Goal: Task Accomplishment & Management: Manage account settings

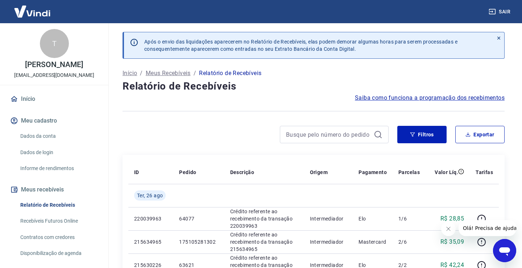
click at [452, 233] on button "Fechar mensagem da empresa" at bounding box center [448, 229] width 15 height 15
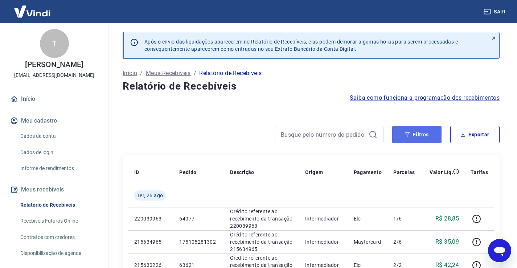
click at [434, 139] on button "Filtros" at bounding box center [416, 134] width 49 height 17
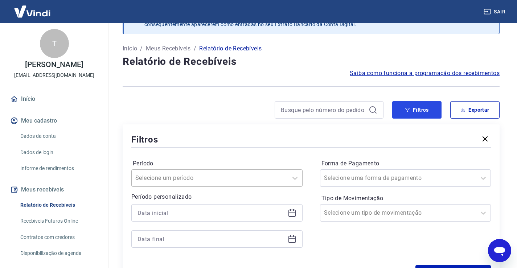
scroll to position [73, 0]
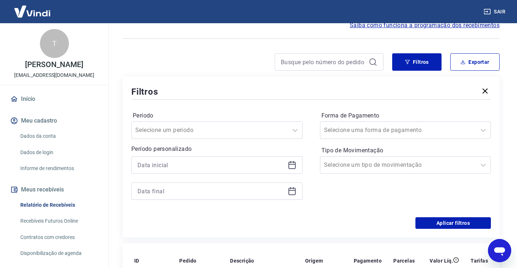
click at [295, 172] on div at bounding box center [216, 164] width 171 height 17
click at [293, 168] on icon at bounding box center [292, 165] width 9 height 9
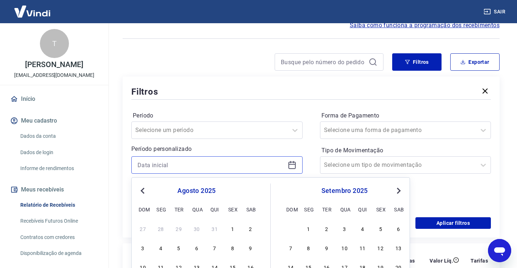
scroll to position [145, 0]
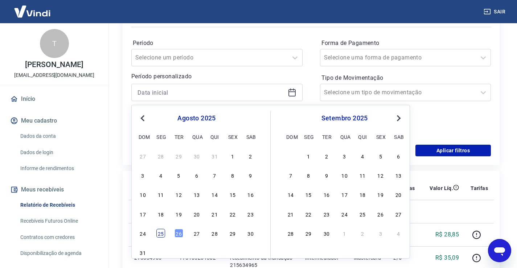
click at [159, 237] on div "25" at bounding box center [160, 233] width 9 height 9
type input "[DATE]"
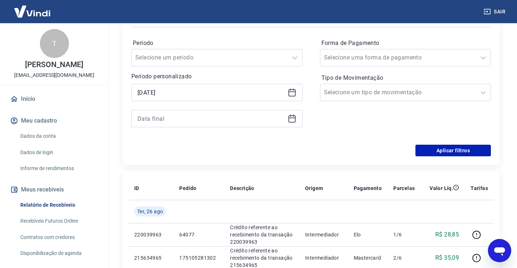
drag, startPoint x: 286, startPoint y: 123, endPoint x: 291, endPoint y: 124, distance: 5.1
click at [286, 124] on div at bounding box center [216, 118] width 171 height 17
click at [293, 122] on icon at bounding box center [291, 118] width 7 height 7
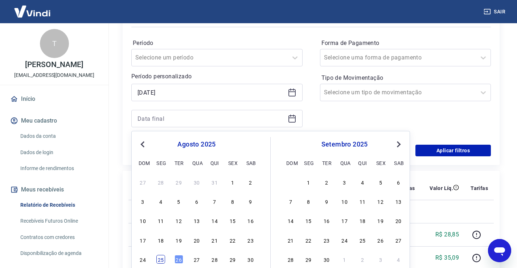
click at [161, 259] on div "25" at bounding box center [160, 259] width 9 height 9
type input "[DATE]"
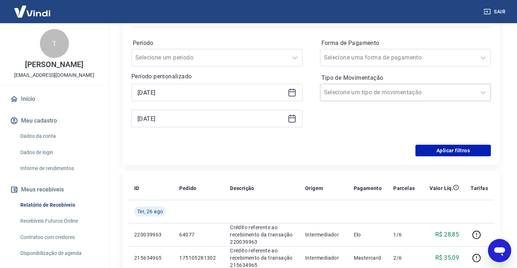
click at [427, 91] on div at bounding box center [398, 92] width 149 height 10
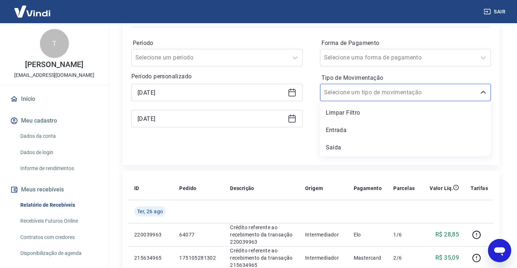
click at [362, 132] on div "Entrada" at bounding box center [405, 130] width 171 height 15
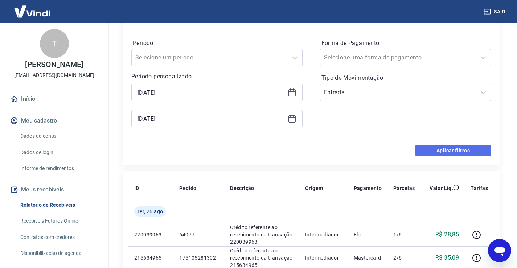
click at [475, 152] on button "Aplicar filtros" at bounding box center [452, 151] width 75 height 12
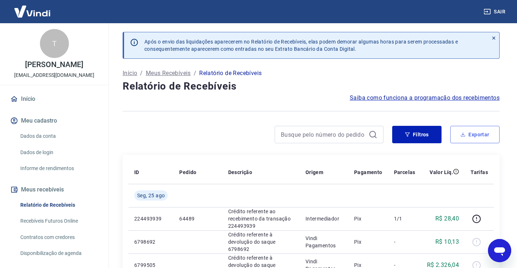
click at [485, 140] on button "Exportar" at bounding box center [474, 134] width 49 height 17
type input "[DATE]"
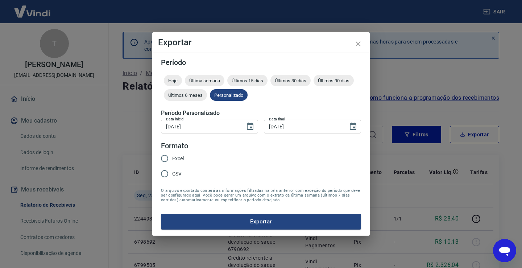
click at [163, 173] on input "CSV" at bounding box center [164, 173] width 15 height 15
radio input "true"
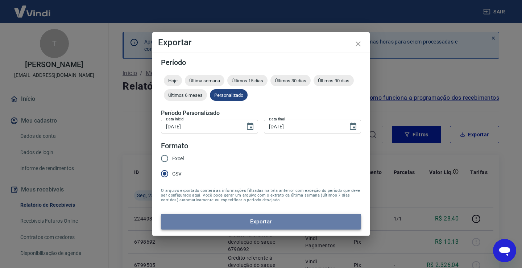
click at [238, 221] on button "Exportar" at bounding box center [261, 221] width 200 height 15
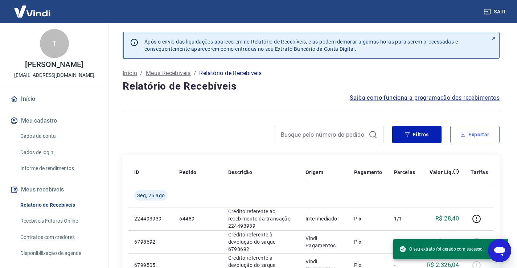
click at [466, 132] on button "Exportar" at bounding box center [474, 134] width 49 height 17
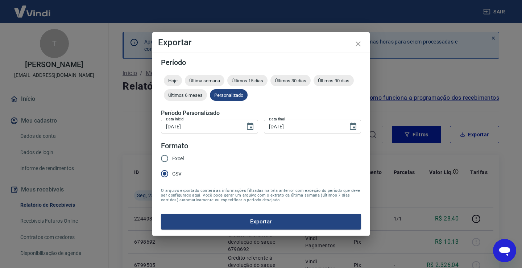
click at [177, 154] on label "Excel" at bounding box center [170, 158] width 27 height 15
click at [172, 154] on input "Excel" at bounding box center [164, 158] width 15 height 15
radio input "true"
click at [264, 218] on button "Exportar" at bounding box center [261, 221] width 200 height 15
